Goal: Find specific page/section: Find specific page/section

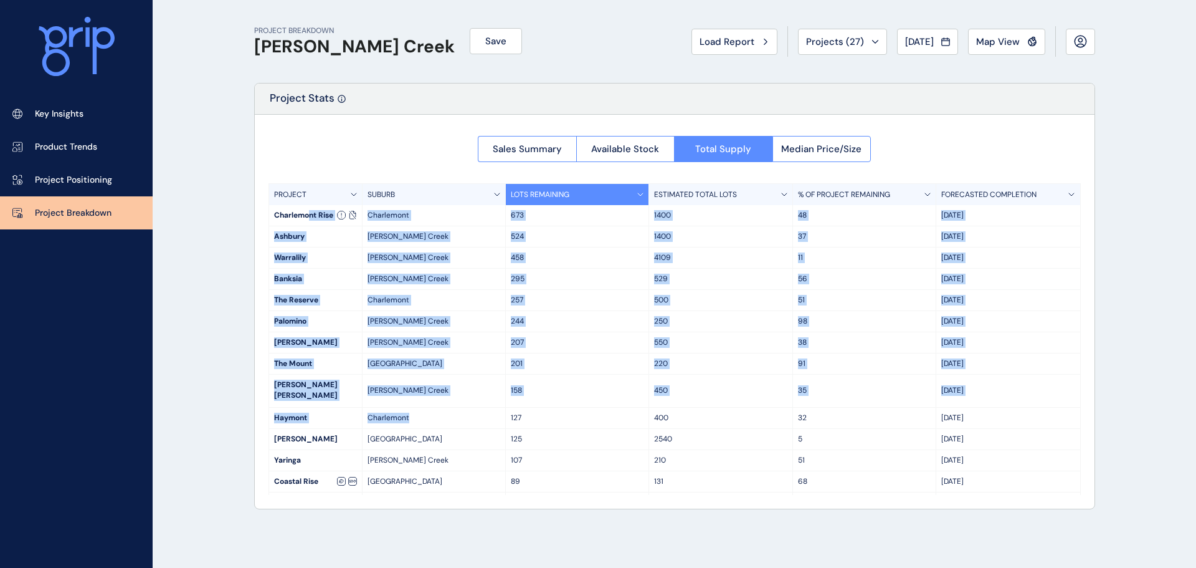
drag, startPoint x: 331, startPoint y: 237, endPoint x: 464, endPoint y: 403, distance: 212.0
click at [464, 403] on div "PROJECT SUBURB LOTS REMAINING ESTIMATED TOTAL LOTS % OF PROJECT REMAINING FOREC…" at bounding box center [675, 339] width 813 height 312
click at [464, 413] on p "Charlemont" at bounding box center [434, 418] width 133 height 11
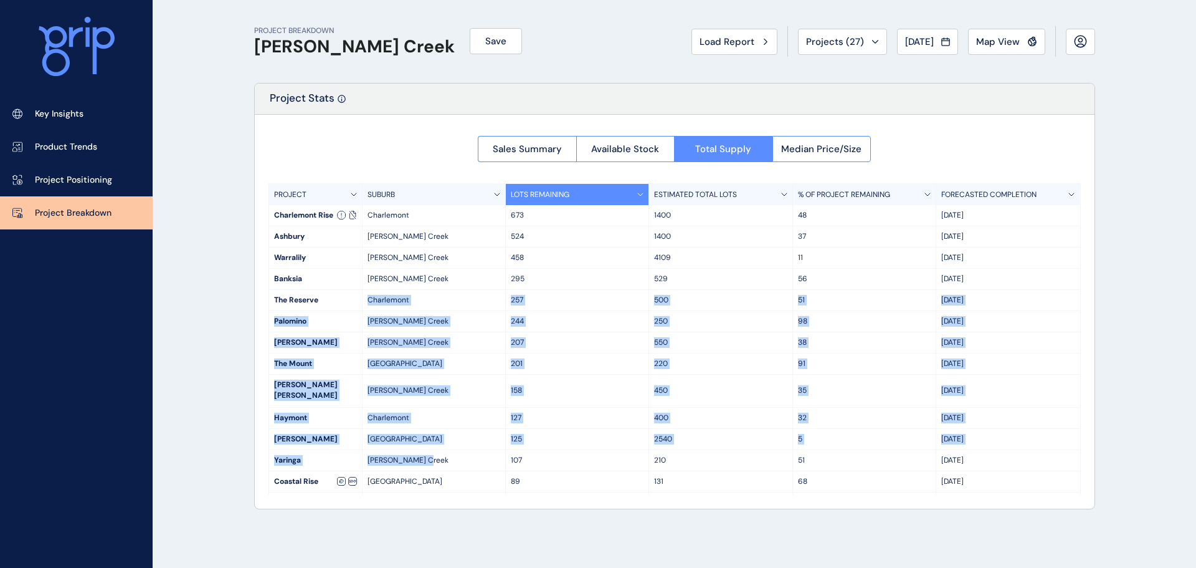
drag, startPoint x: 438, startPoint y: 436, endPoint x: 444, endPoint y: 458, distance: 23.3
click at [444, 458] on div "PROJECT SUBURB LOTS REMAINING ESTIMATED TOTAL LOTS % OF PROJECT REMAINING FOREC…" at bounding box center [675, 339] width 813 height 312
click at [444, 458] on div "[PERSON_NAME] Creek" at bounding box center [434, 460] width 143 height 21
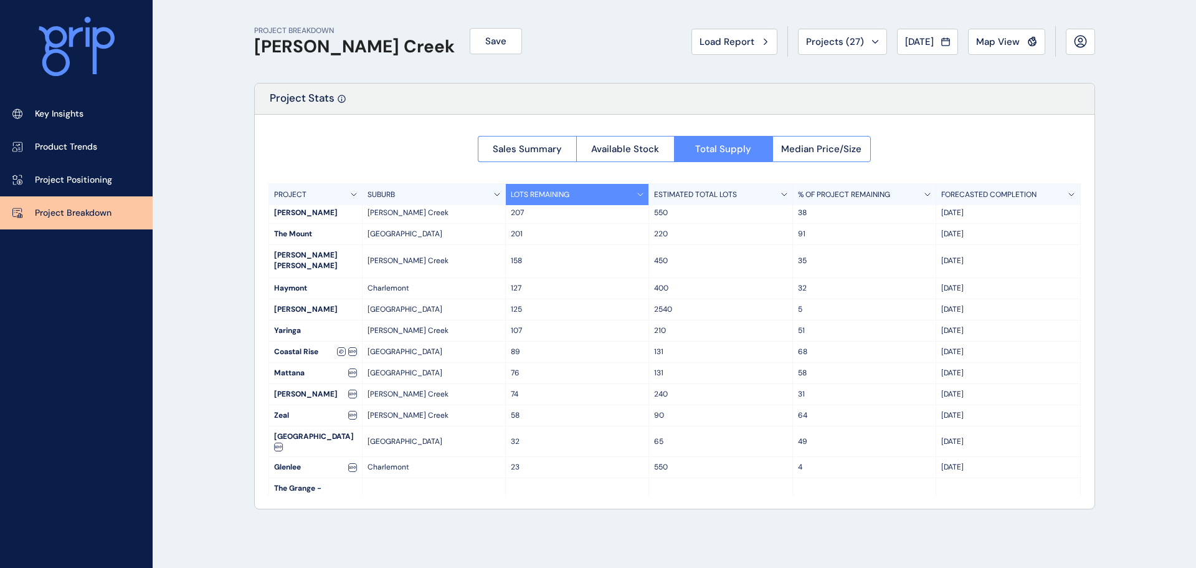
scroll to position [133, 0]
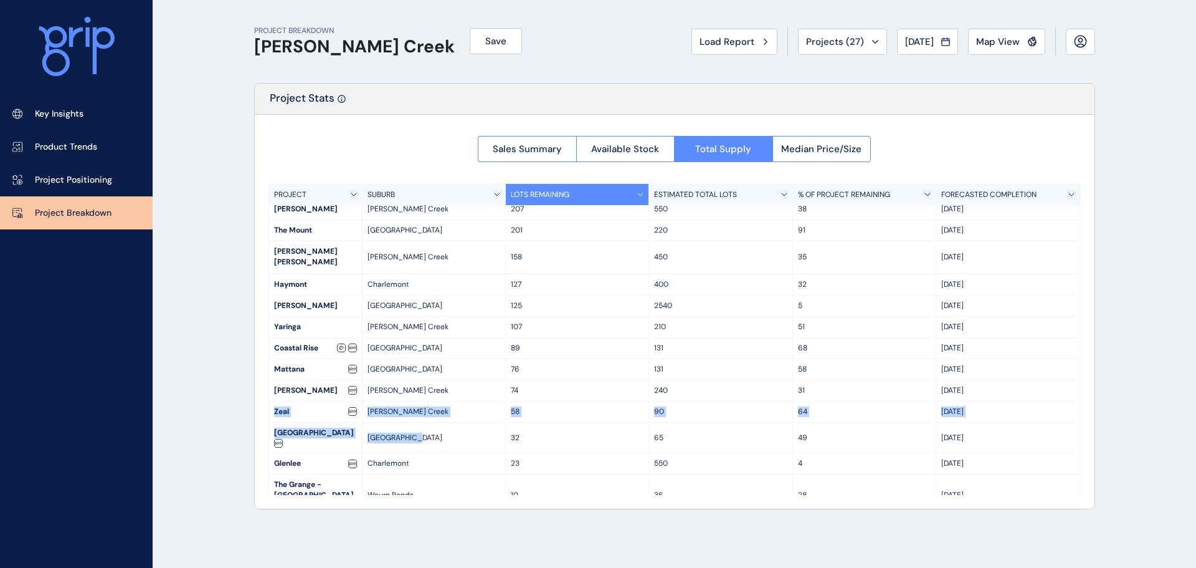
drag, startPoint x: 377, startPoint y: 423, endPoint x: 204, endPoint y: 379, distance: 178.0
click at [184, 386] on div "PROJECT BREAKDOWN [PERSON_NAME] Creek Save Load Report Projects ( 27 ) [DATE] 2…" at bounding box center [598, 284] width 1196 height 568
click at [204, 379] on div "PROJECT BREAKDOWN [PERSON_NAME] Creek Save Load Report Projects ( 27 ) [DATE] 2…" at bounding box center [598, 284] width 1196 height 568
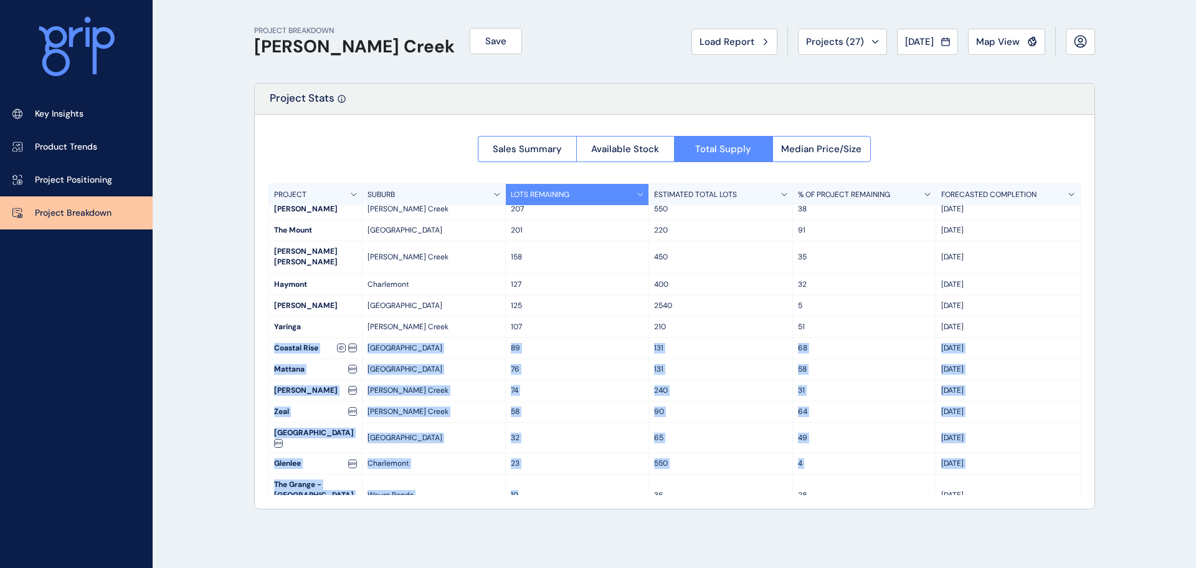
drag, startPoint x: 270, startPoint y: 345, endPoint x: 596, endPoint y: 519, distance: 368.8
click at [596, 519] on div "PROJECT BREAKDOWN [PERSON_NAME] Creek Save Load Report Projects ( 27 ) [DATE] 2…" at bounding box center [675, 284] width 872 height 568
click at [591, 509] on div "PROJECT BREAKDOWN [PERSON_NAME] Creek Save Load Report Projects ( 27 ) [DATE] 2…" at bounding box center [675, 284] width 872 height 568
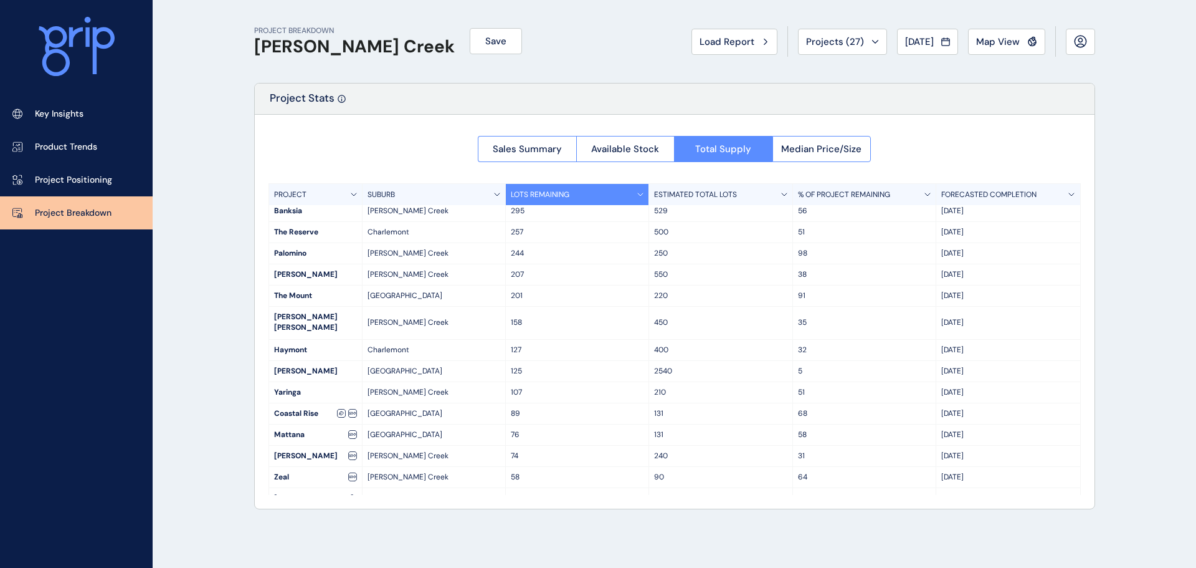
scroll to position [0, 0]
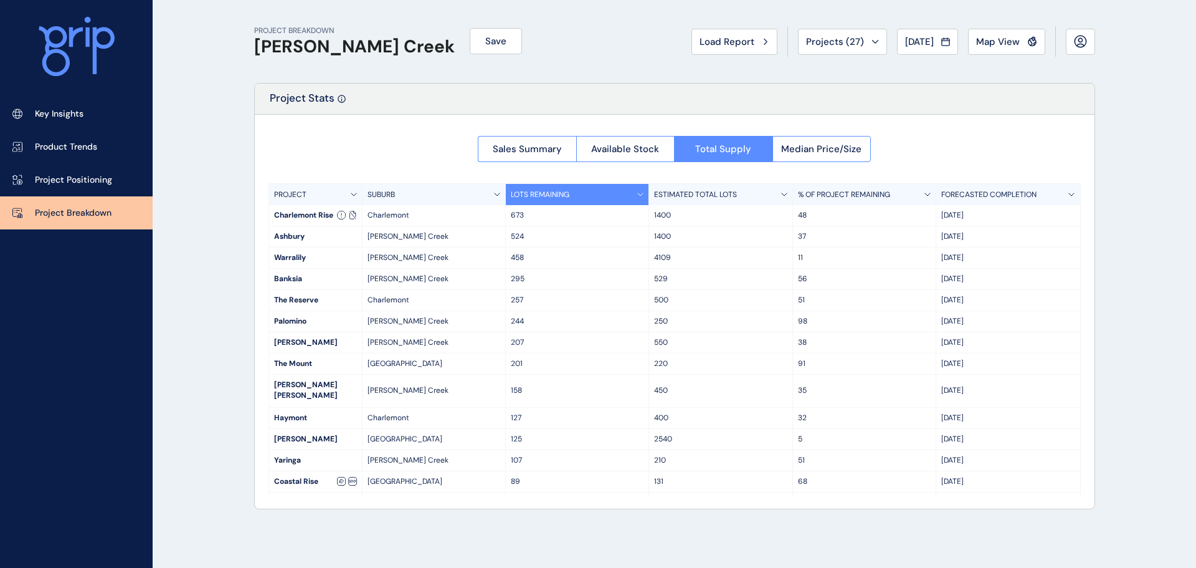
drag, startPoint x: 919, startPoint y: 272, endPoint x: 1046, endPoint y: 353, distance: 150.4
click at [1046, 351] on div "PROJECT SUBURB LOTS REMAINING ESTIMATED TOTAL LOTS % OF PROJECT REMAINING FOREC…" at bounding box center [675, 339] width 813 height 312
click at [1045, 356] on div "[DATE]" at bounding box center [1008, 363] width 143 height 21
